Goal: Transaction & Acquisition: Purchase product/service

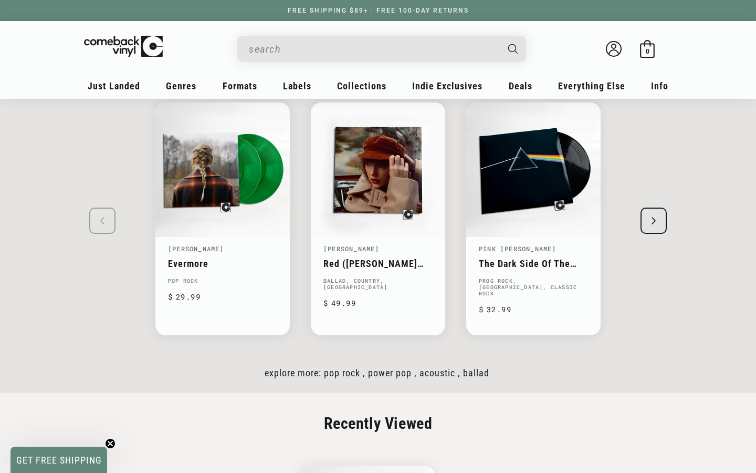
scroll to position [1462, 0]
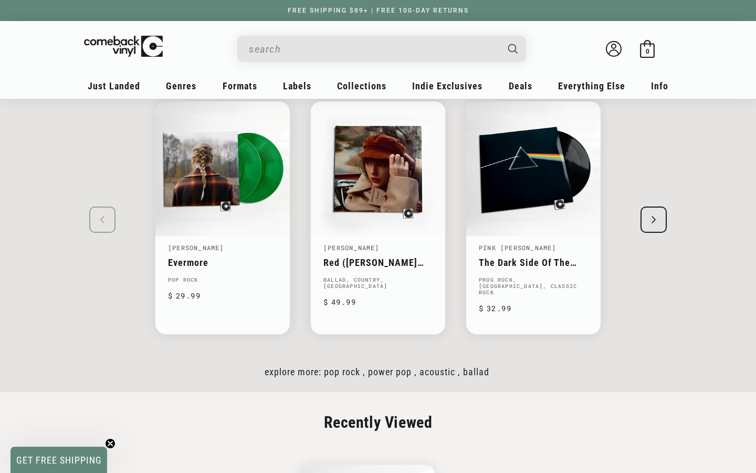
click at [649, 216] on div "Next slide" at bounding box center [654, 219] width 26 height 26
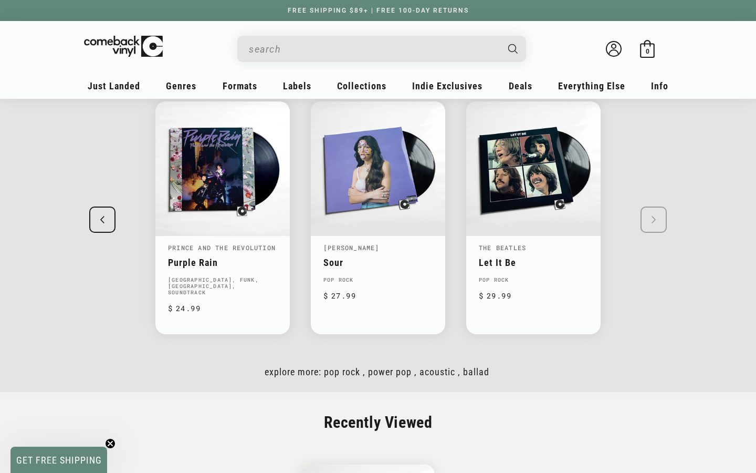
click at [649, 216] on swiper-slide "Taylor Swift Evermore Pop Rock Regular price $ 29.99 Regular price $ Sale price…" at bounding box center [378, 217] width 651 height 270
click at [647, 216] on swiper-slide "Taylor Swift Evermore Pop Rock Regular price $ 29.99 Regular price $ Sale price…" at bounding box center [378, 217] width 651 height 270
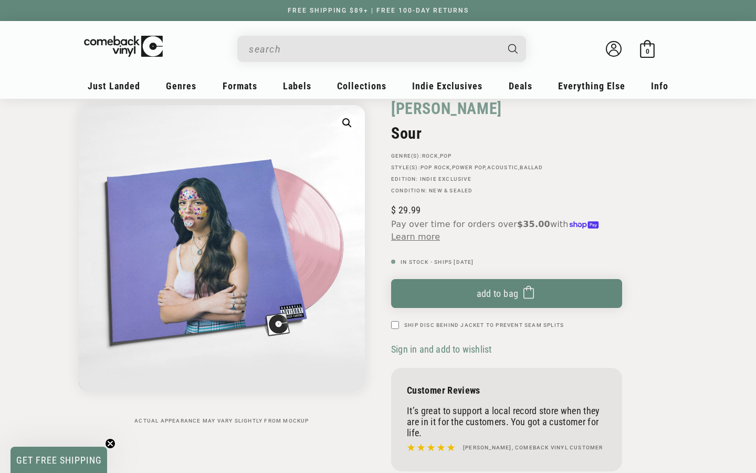
scroll to position [53, 0]
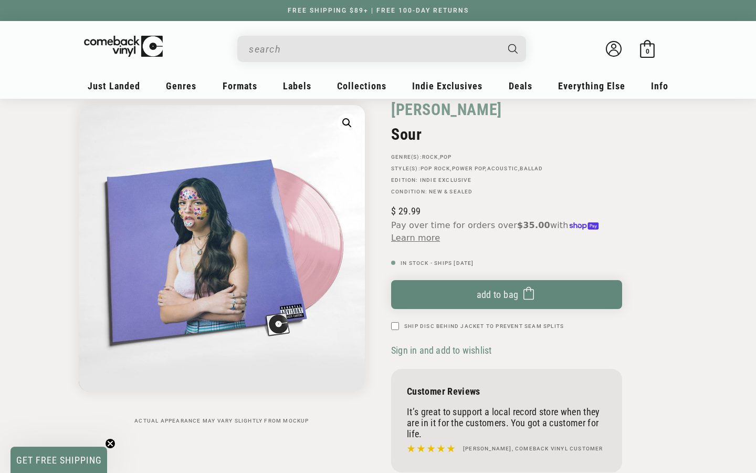
click at [427, 237] on button "Learn more" at bounding box center [415, 238] width 49 height 13
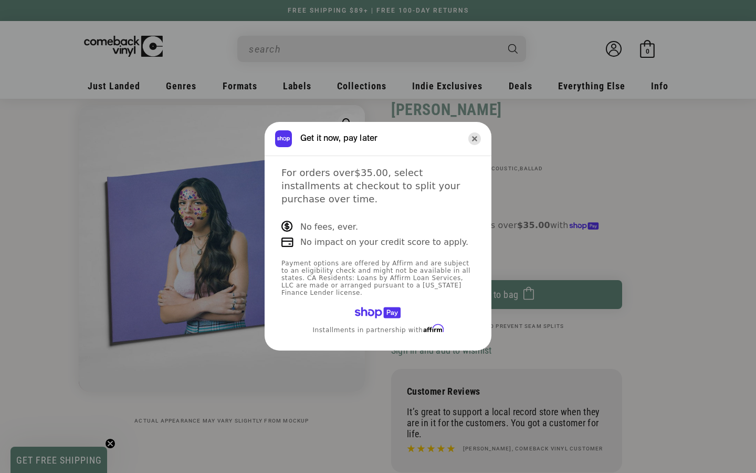
click at [474, 145] on icon "Close" at bounding box center [474, 138] width 13 height 13
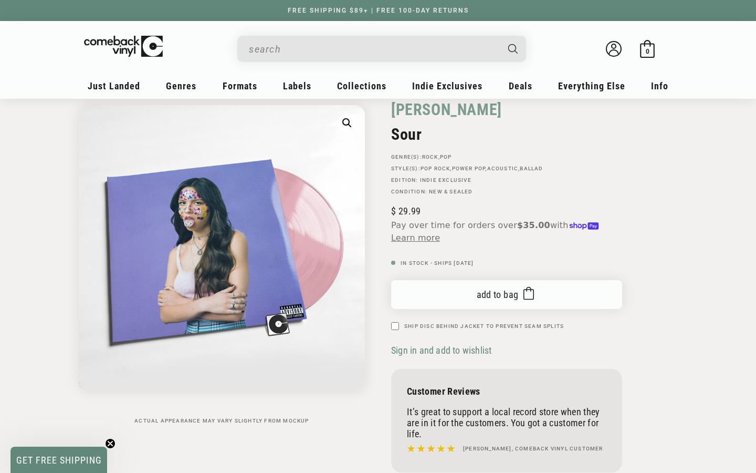
click at [472, 302] on button "Add to bag Added to bag" at bounding box center [506, 294] width 231 height 29
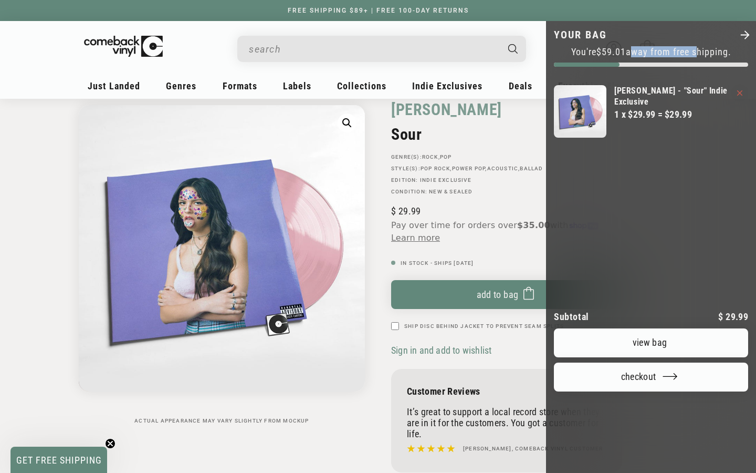
drag, startPoint x: 696, startPoint y: 56, endPoint x: 625, endPoint y: 57, distance: 70.9
click at [625, 57] on div "You're $59.01 away from free shipping." at bounding box center [651, 56] width 194 height 20
click at [556, 129] on img "Your bag" at bounding box center [580, 111] width 53 height 53
click at [225, 97] on div at bounding box center [378, 236] width 756 height 473
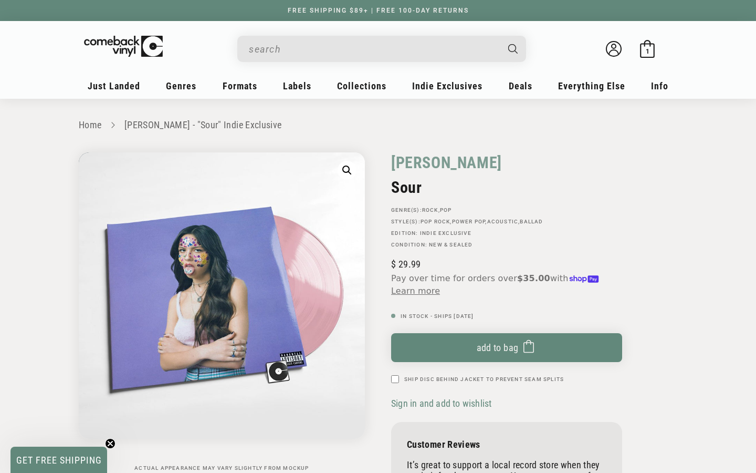
scroll to position [0, 0]
click at [431, 54] on input "When autocomplete results are available use up and down arrows to review and en…" at bounding box center [373, 49] width 249 height 22
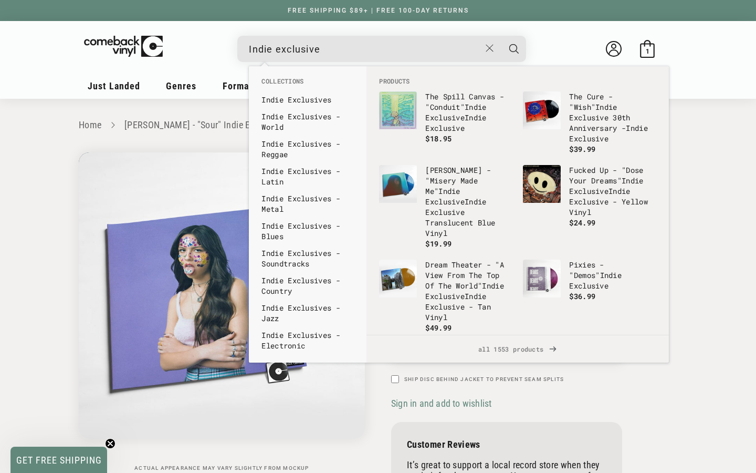
type input "Indie exclusive"
click at [514, 48] on button "Search" at bounding box center [514, 49] width 26 height 26
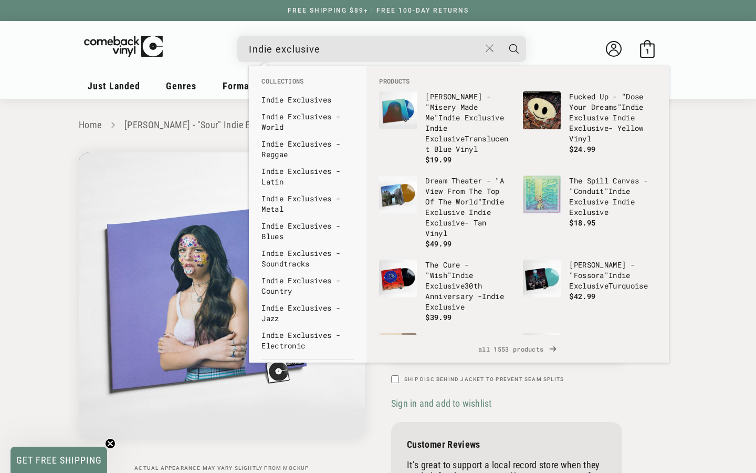
click at [507, 49] on button "Search" at bounding box center [514, 49] width 26 height 26
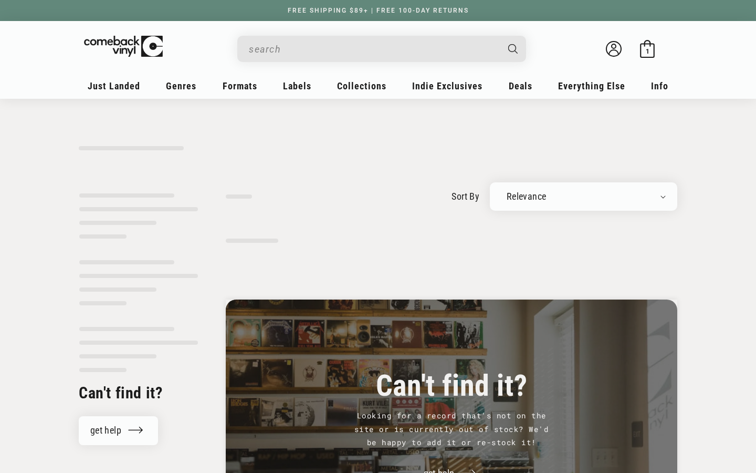
type input "Indie exclusive"
click at [336, 47] on input "Indie exclusive" at bounding box center [373, 49] width 249 height 22
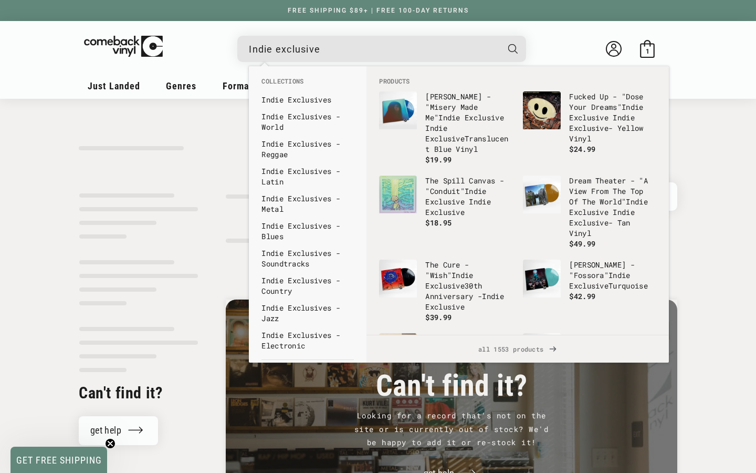
click at [547, 57] on details-modal "Indie exclusive Lorde - "Virgin" Indie Exclusive Regular price $ 19.99 Regular …" at bounding box center [382, 49] width 431 height 26
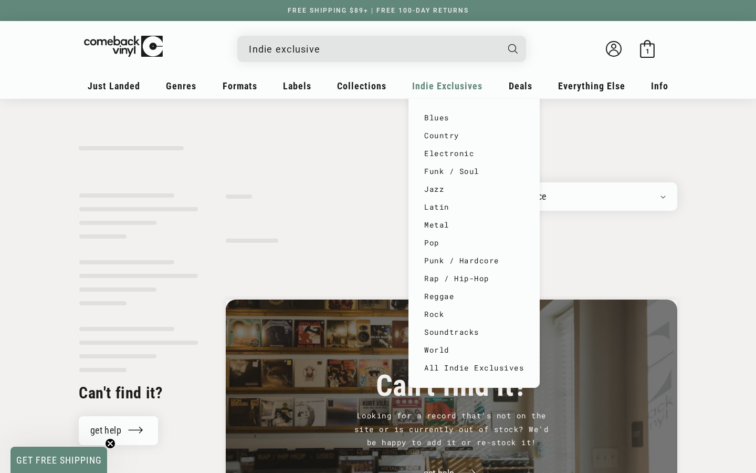
click at [467, 93] on div "Indie Exclusives" at bounding box center [448, 89] width 78 height 25
click at [461, 92] on div "Indie Exclusives" at bounding box center [448, 89] width 78 height 25
click at [436, 246] on link "Pop" at bounding box center [474, 243] width 100 height 18
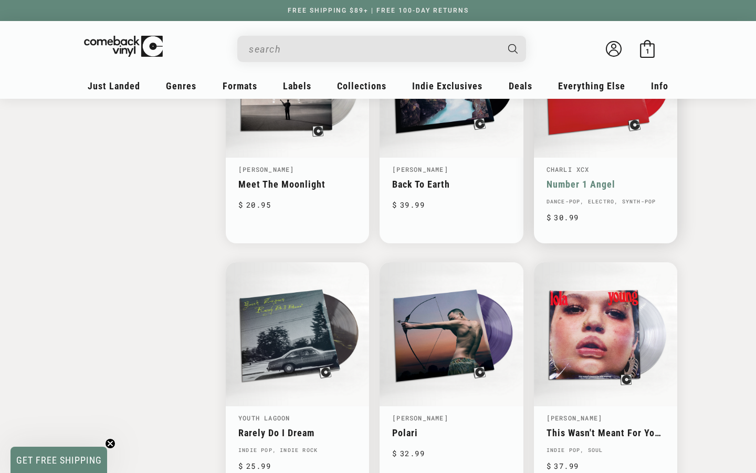
scroll to position [1580, 0]
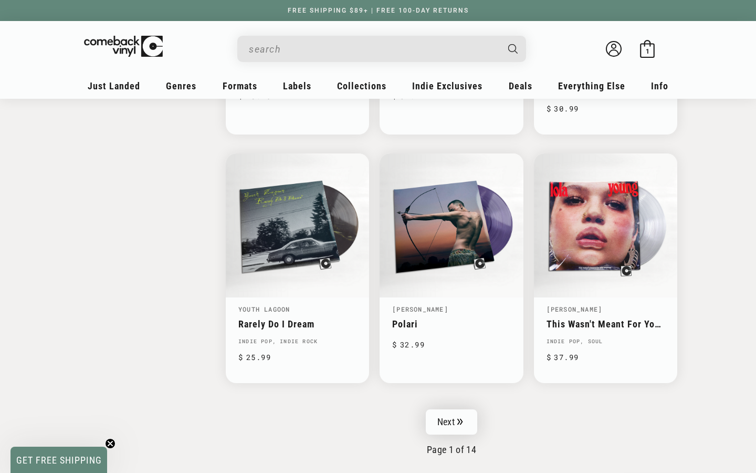
click at [466, 410] on link "Next" at bounding box center [451, 421] width 51 height 25
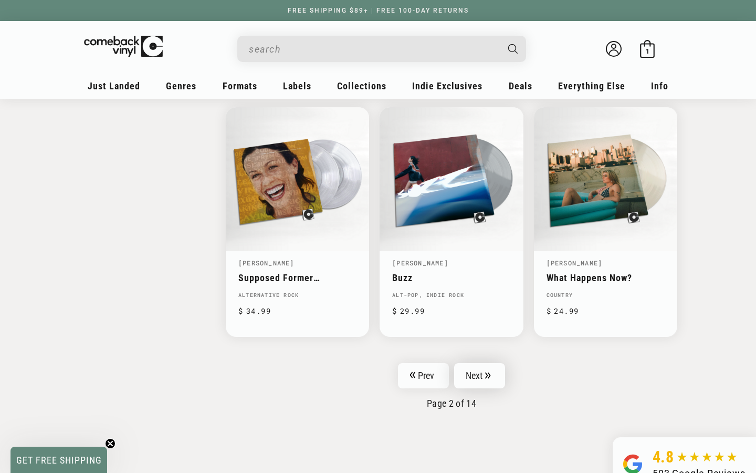
click at [471, 371] on link "Next" at bounding box center [479, 375] width 51 height 25
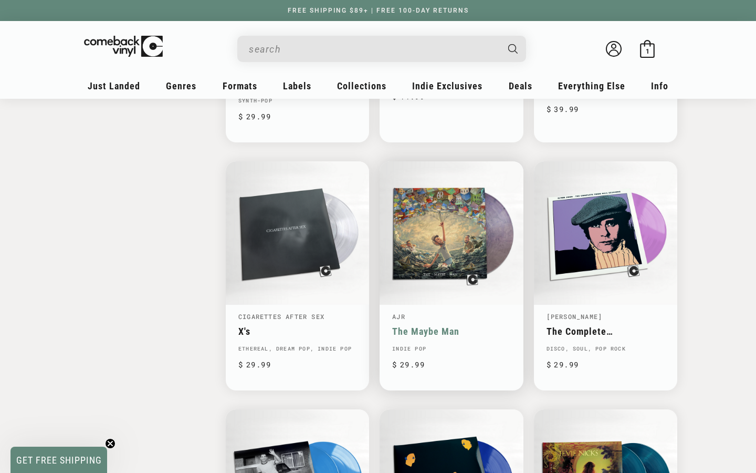
scroll to position [1326, 0]
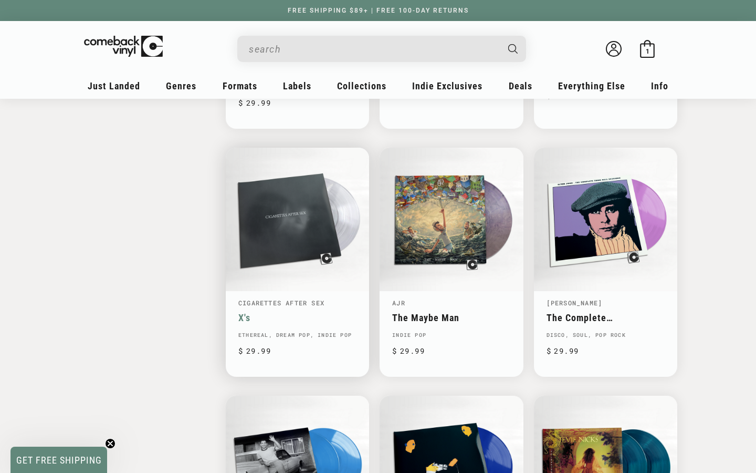
click at [318, 312] on link "X's" at bounding box center [297, 317] width 118 height 11
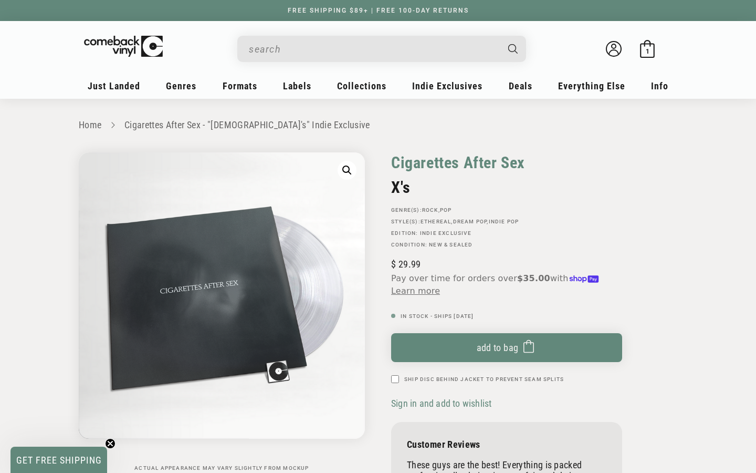
click at [437, 160] on link "Cigarettes After Sex" at bounding box center [458, 162] width 134 height 20
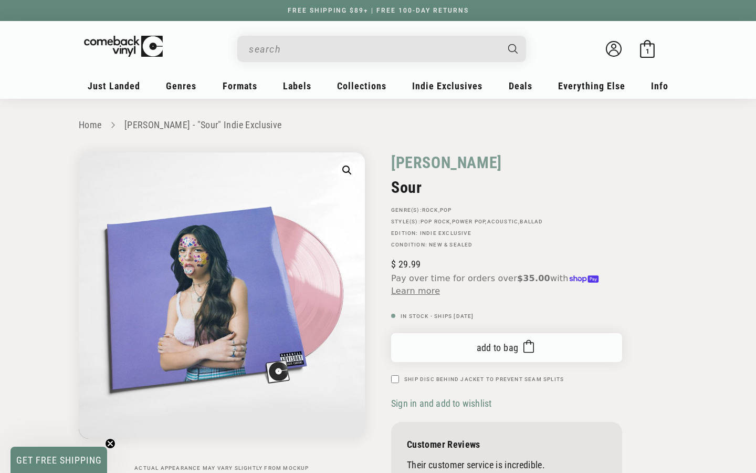
click at [523, 341] on span "submit" at bounding box center [526, 347] width 16 height 19
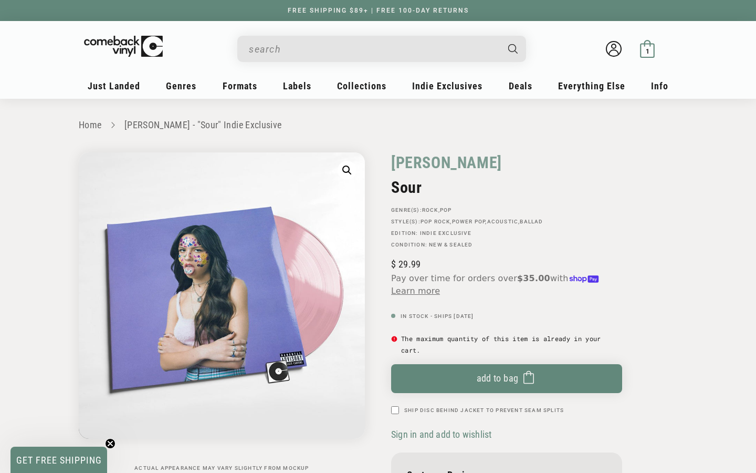
click at [654, 51] on rect at bounding box center [648, 51] width 14 height 14
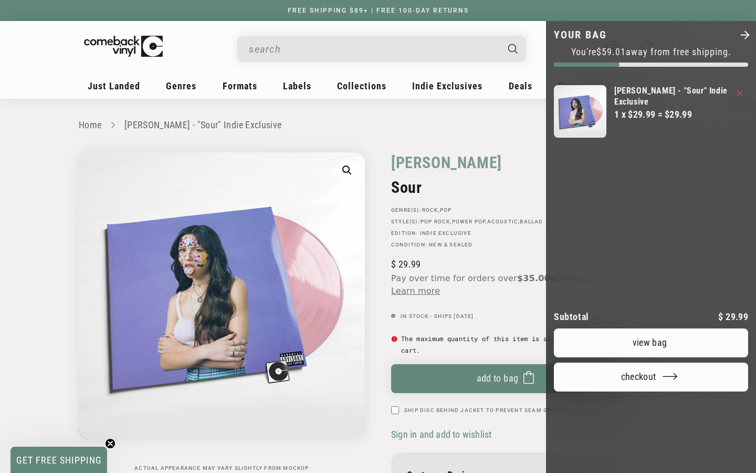
click at [654, 51] on p "You're $59.01 away from free shipping." at bounding box center [651, 51] width 194 height 11
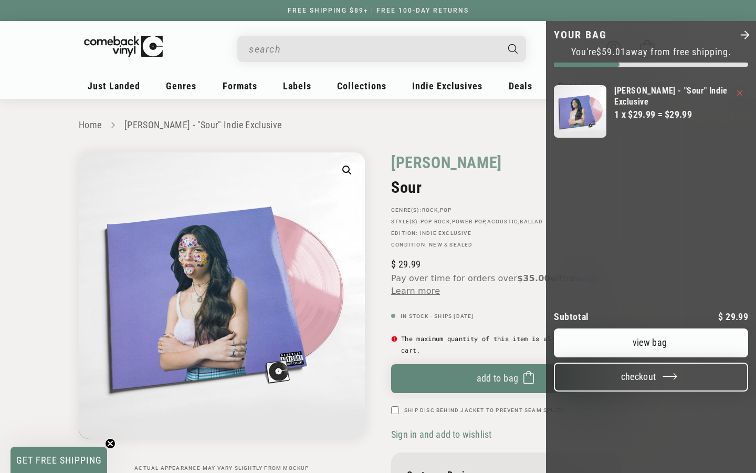
click at [653, 362] on button "Checkout" at bounding box center [651, 376] width 194 height 29
